Goal: Task Accomplishment & Management: Use online tool/utility

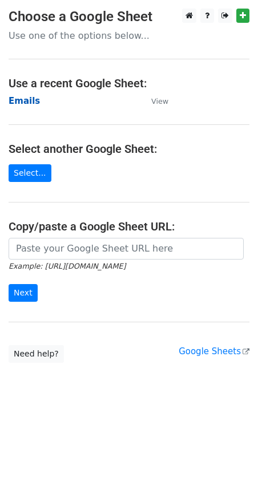
click at [27, 96] on strong "Emails" at bounding box center [24, 101] width 31 height 10
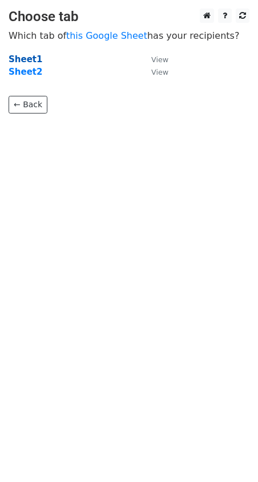
click at [28, 58] on strong "Sheet1" at bounding box center [26, 59] width 34 height 10
